Goal: Use online tool/utility: Utilize a website feature to perform a specific function

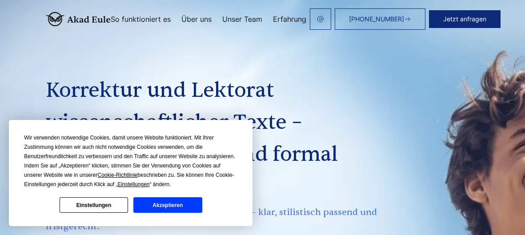
click at [171, 205] on button "Akzeptieren" at bounding box center [167, 205] width 68 height 16
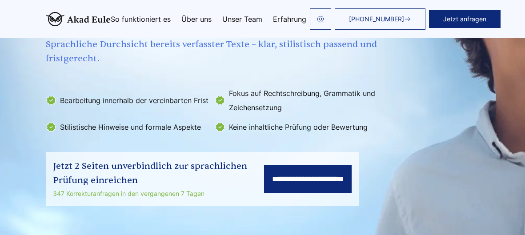
scroll to position [174, 0]
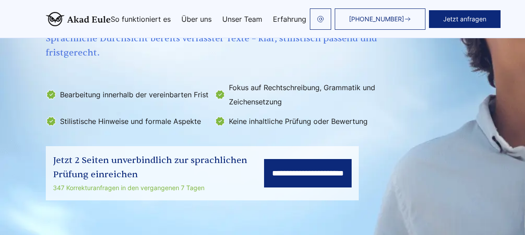
click at [264, 168] on input "**********" at bounding box center [308, 173] width 88 height 28
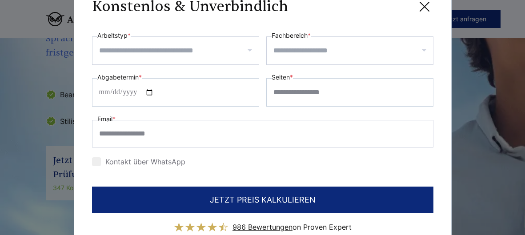
click at [201, 52] on input "Arbeitstyp *" at bounding box center [179, 51] width 160 height 14
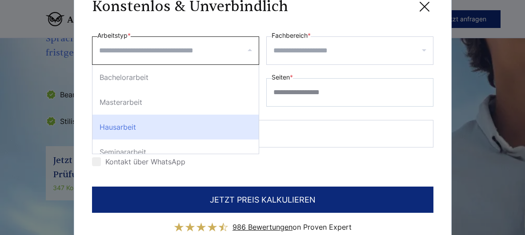
click at [161, 121] on div "Hausarbeit" at bounding box center [175, 127] width 166 height 25
select select "**"
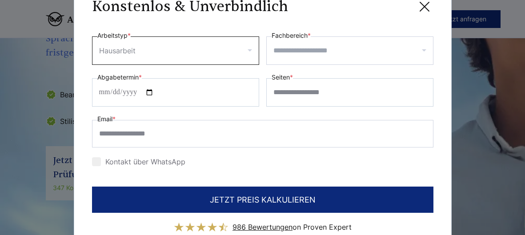
click at [322, 51] on input "Fachbereich *" at bounding box center [353, 51] width 160 height 14
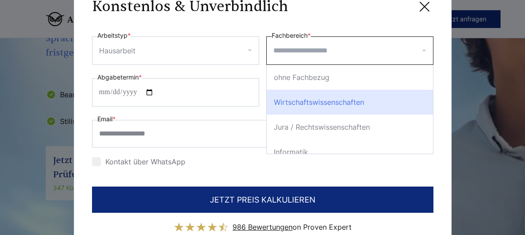
click at [367, 107] on div "Wirtschaftswissenschaften" at bounding box center [350, 102] width 166 height 25
select select "*"
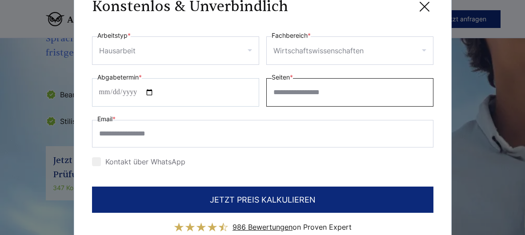
click at [321, 93] on input "Seiten *" at bounding box center [349, 92] width 167 height 28
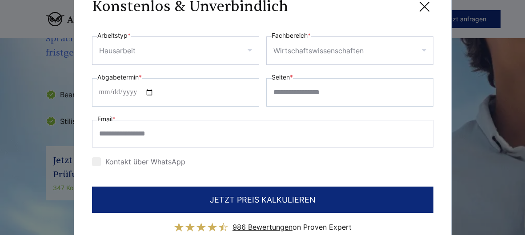
click at [422, 11] on icon at bounding box center [424, 7] width 18 height 18
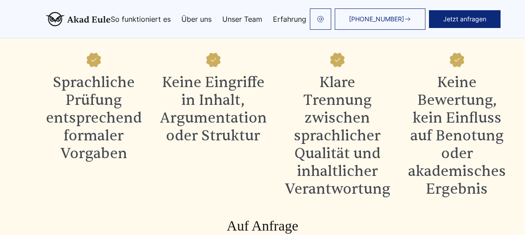
scroll to position [991, 0]
